Goal: Find specific page/section: Find specific page/section

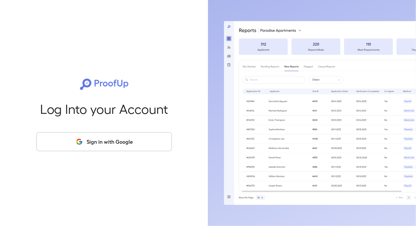
click at [99, 135] on button "Sign in with Google" at bounding box center [103, 141] width 135 height 19
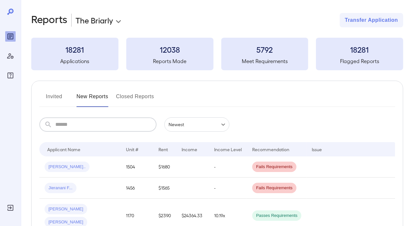
drag, startPoint x: 90, startPoint y: 119, endPoint x: 90, endPoint y: 124, distance: 4.3
click at [90, 124] on input "text" at bounding box center [105, 124] width 101 height 14
click at [56, 98] on button "Invited" at bounding box center [53, 99] width 29 height 16
